Goal: Navigation & Orientation: Find specific page/section

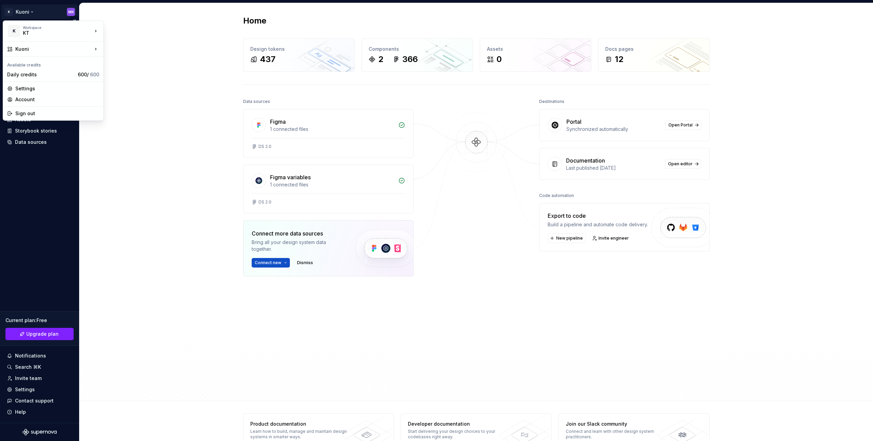
click at [29, 12] on html "K Kuoni MK Home Documentation Analytics Code automation Design system data Desi…" at bounding box center [436, 220] width 873 height 441
click at [129, 156] on html "K Kuoni MK Home Documentation Analytics Code automation Design system data Desi…" at bounding box center [436, 220] width 873 height 441
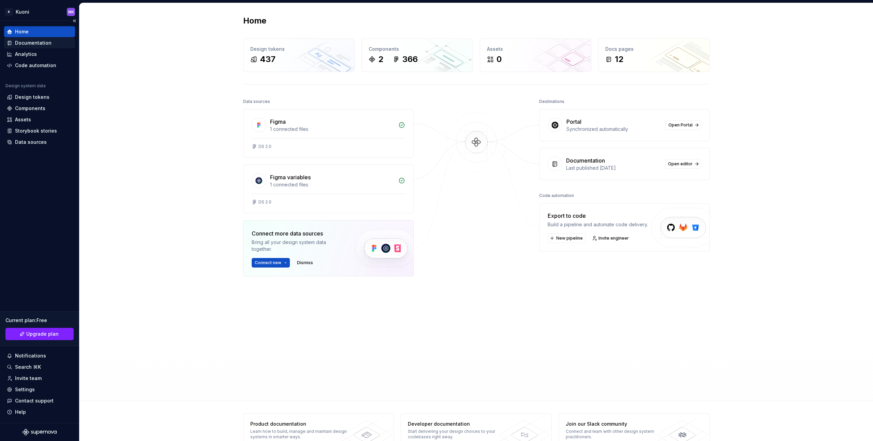
click at [39, 41] on div "Documentation" at bounding box center [33, 43] width 36 height 7
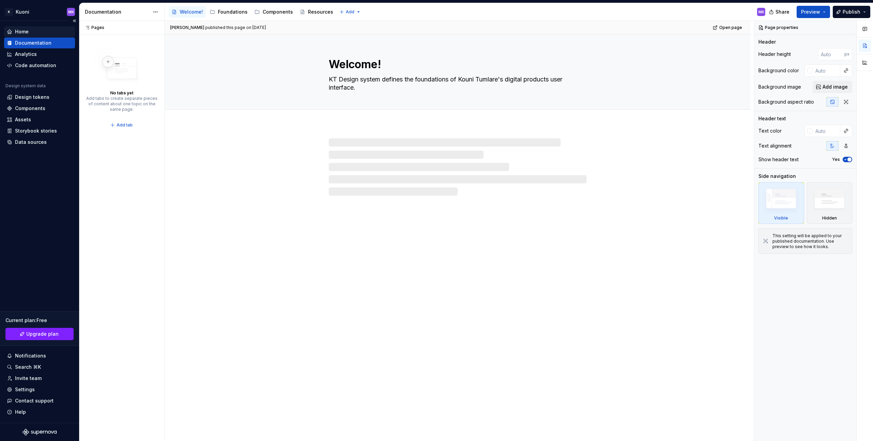
type textarea "*"
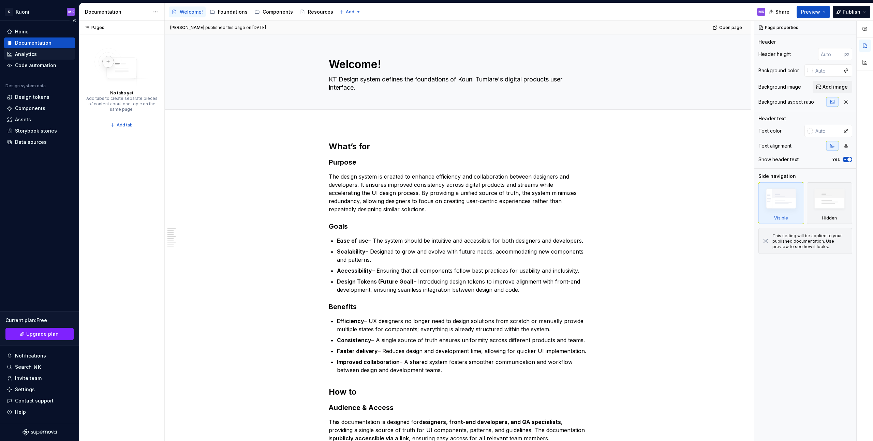
click at [38, 55] on div "Analytics" at bounding box center [39, 54] width 65 height 7
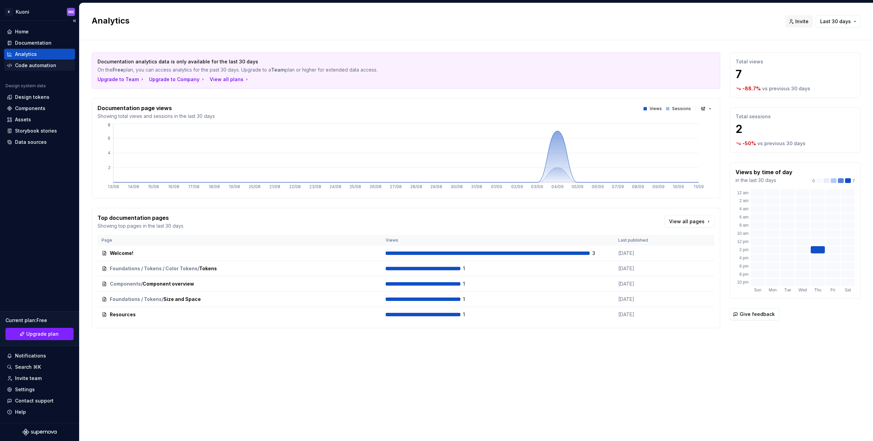
click at [28, 65] on div "Code automation" at bounding box center [35, 65] width 41 height 7
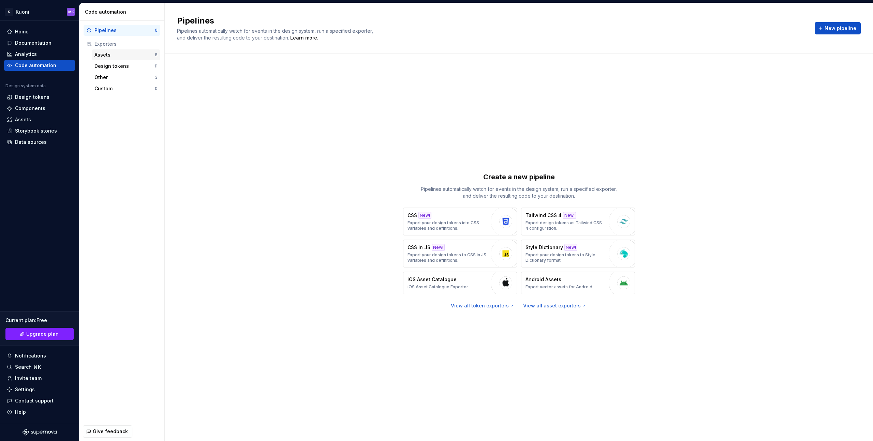
click at [120, 54] on div "Assets" at bounding box center [124, 54] width 60 height 7
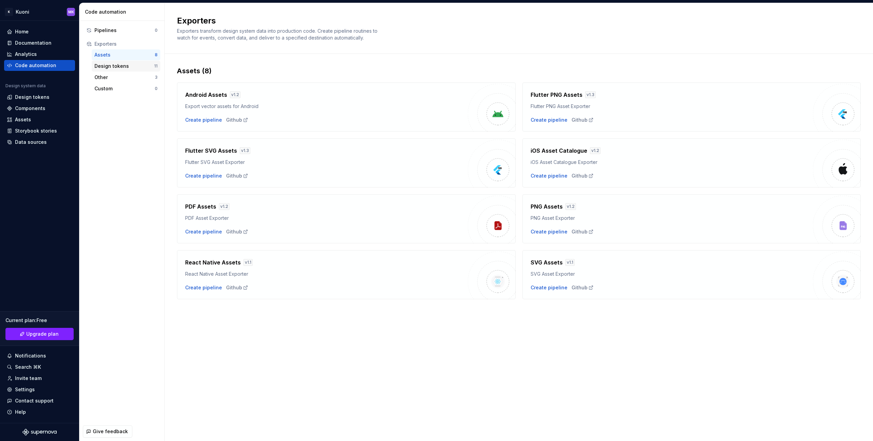
click at [122, 67] on div "Design tokens" at bounding box center [124, 66] width 60 height 7
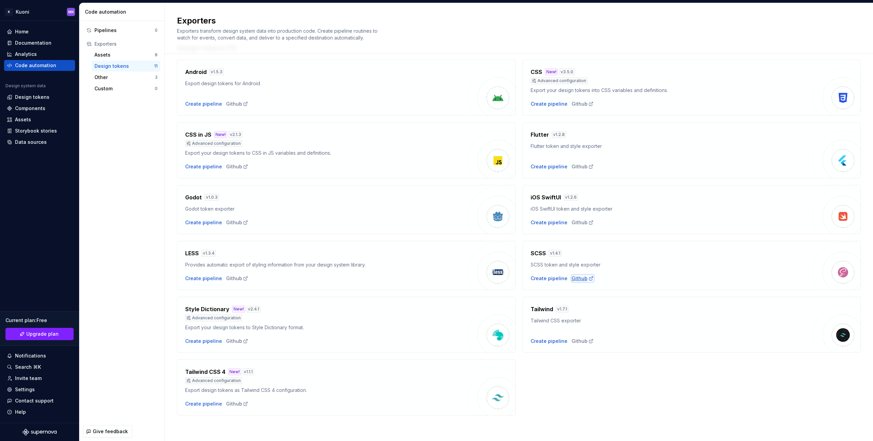
scroll to position [23, 0]
click at [578, 278] on div "Github" at bounding box center [582, 278] width 22 height 7
click at [42, 95] on div "Design tokens" at bounding box center [32, 97] width 34 height 7
